Goal: Information Seeking & Learning: Learn about a topic

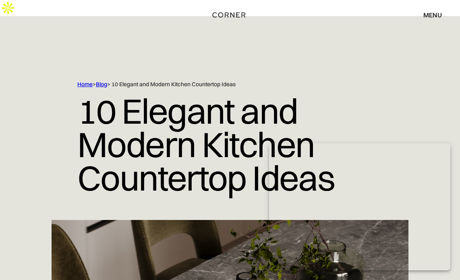
scroll to position [645, 0]
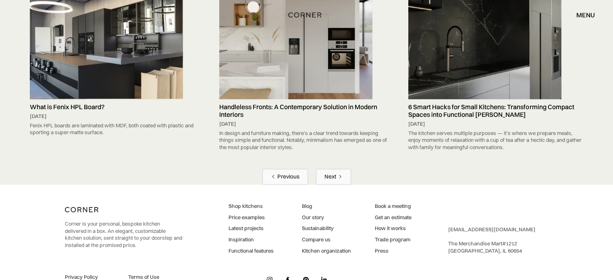
scroll to position [3939, 0]
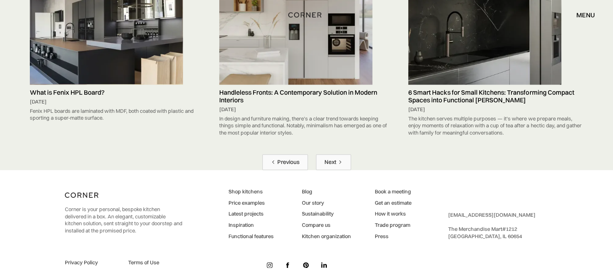
click at [290, 158] on div "Previous" at bounding box center [288, 162] width 22 height 8
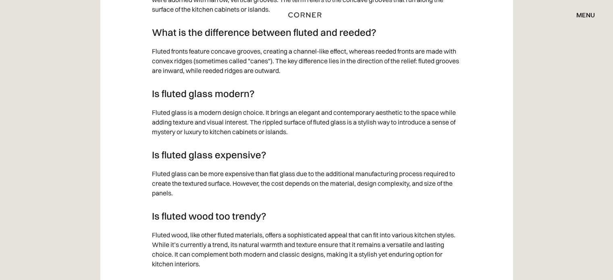
scroll to position [2796, 0]
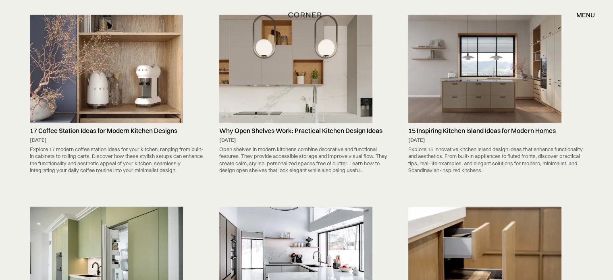
scroll to position [1727, 0]
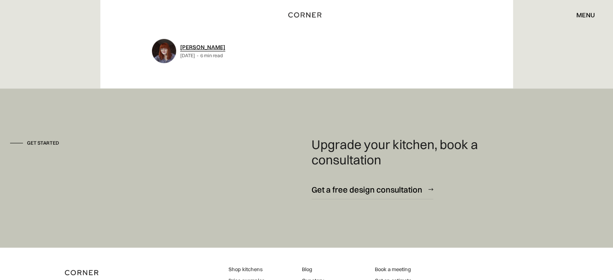
scroll to position [5266, 0]
